Goal: Find specific page/section: Find specific page/section

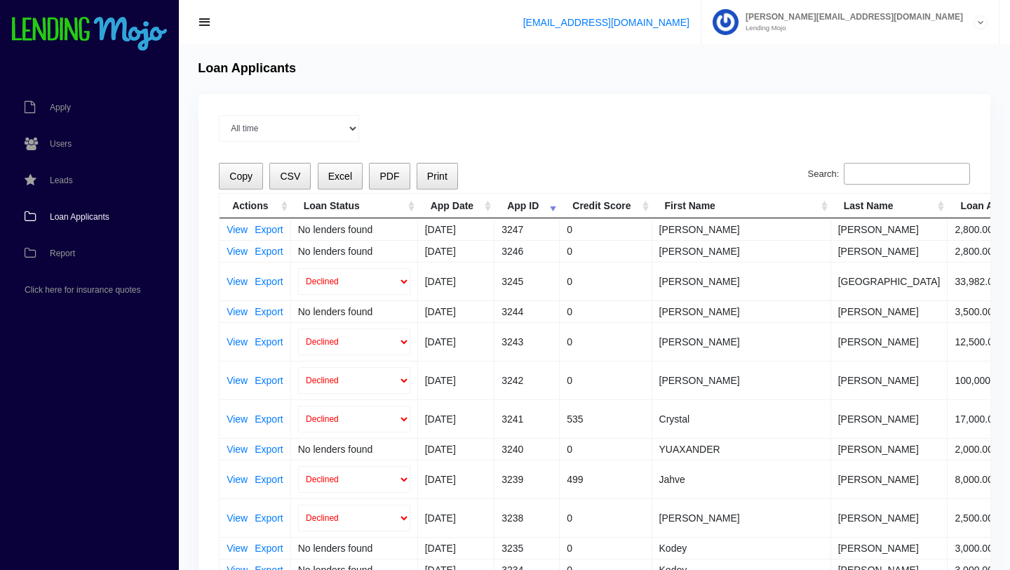
click at [81, 218] on span "Loan Applicants" at bounding box center [80, 217] width 60 height 8
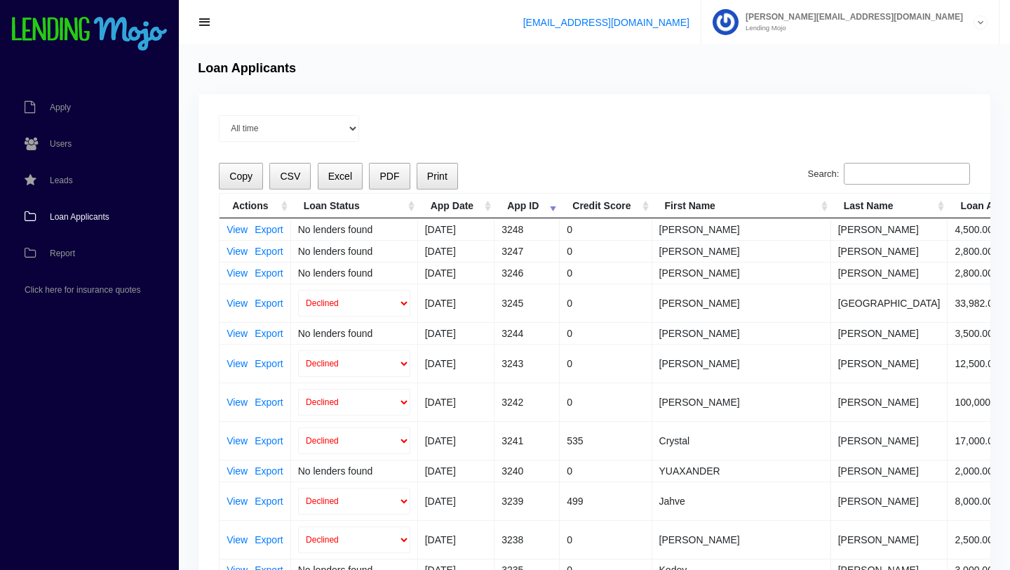
click at [95, 219] on span "Loan Applicants" at bounding box center [80, 217] width 60 height 8
click at [83, 215] on span "Loan Applicants" at bounding box center [80, 217] width 60 height 8
